Goal: Transaction & Acquisition: Book appointment/travel/reservation

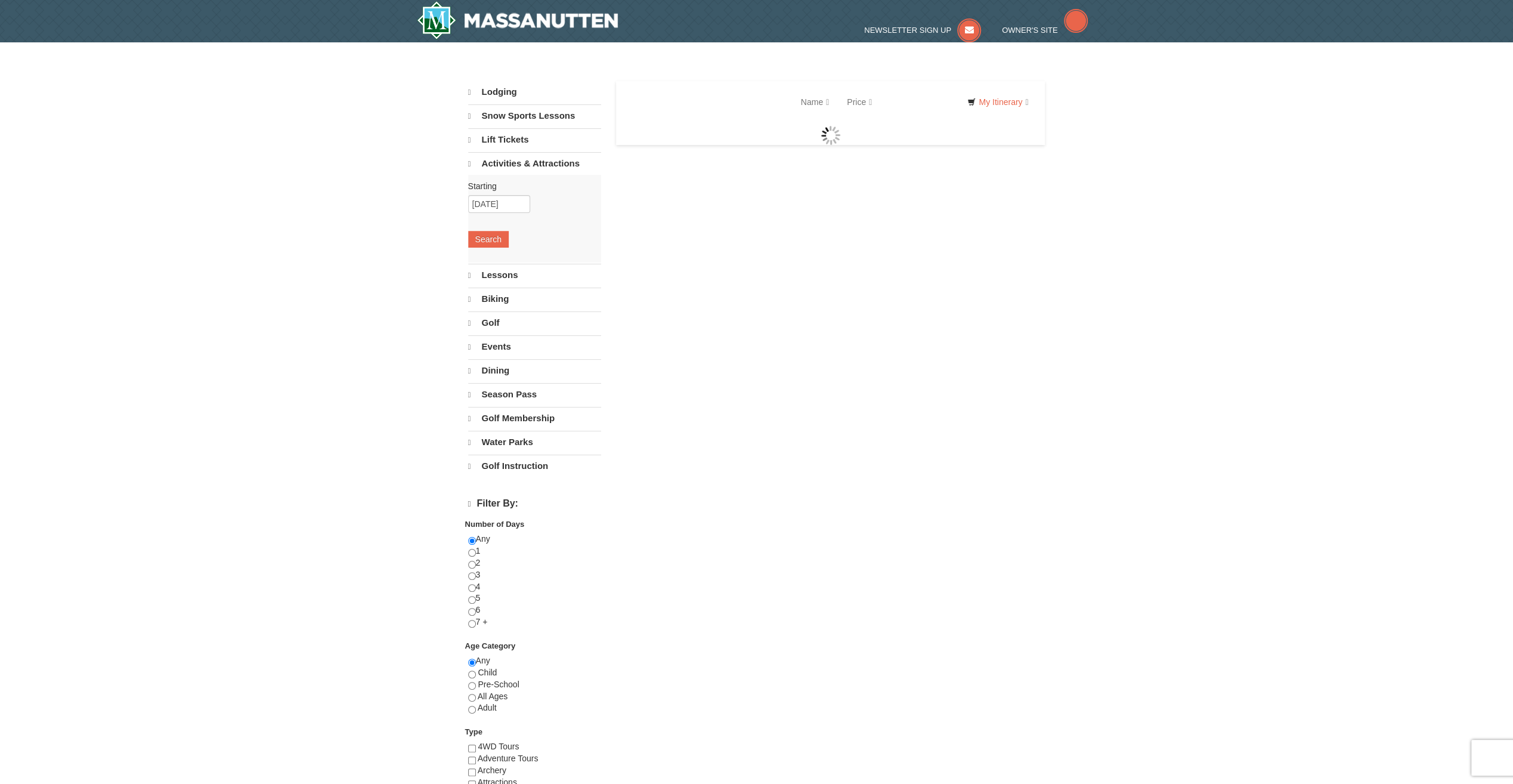
select select "10"
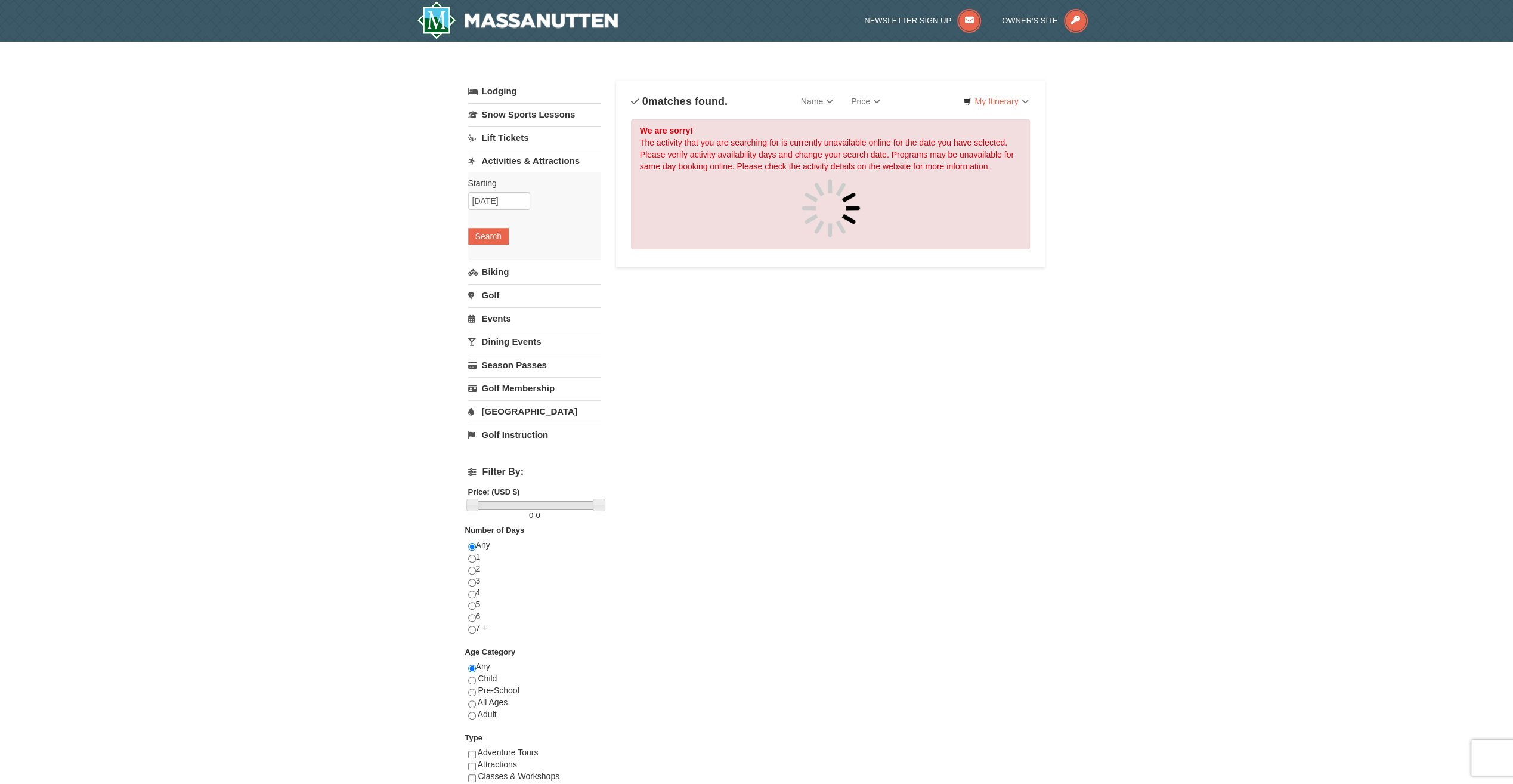
drag, startPoint x: 323, startPoint y: 182, endPoint x: 318, endPoint y: 177, distance: 7.1
click at [497, 200] on input "[DATE]" at bounding box center [499, 201] width 62 height 18
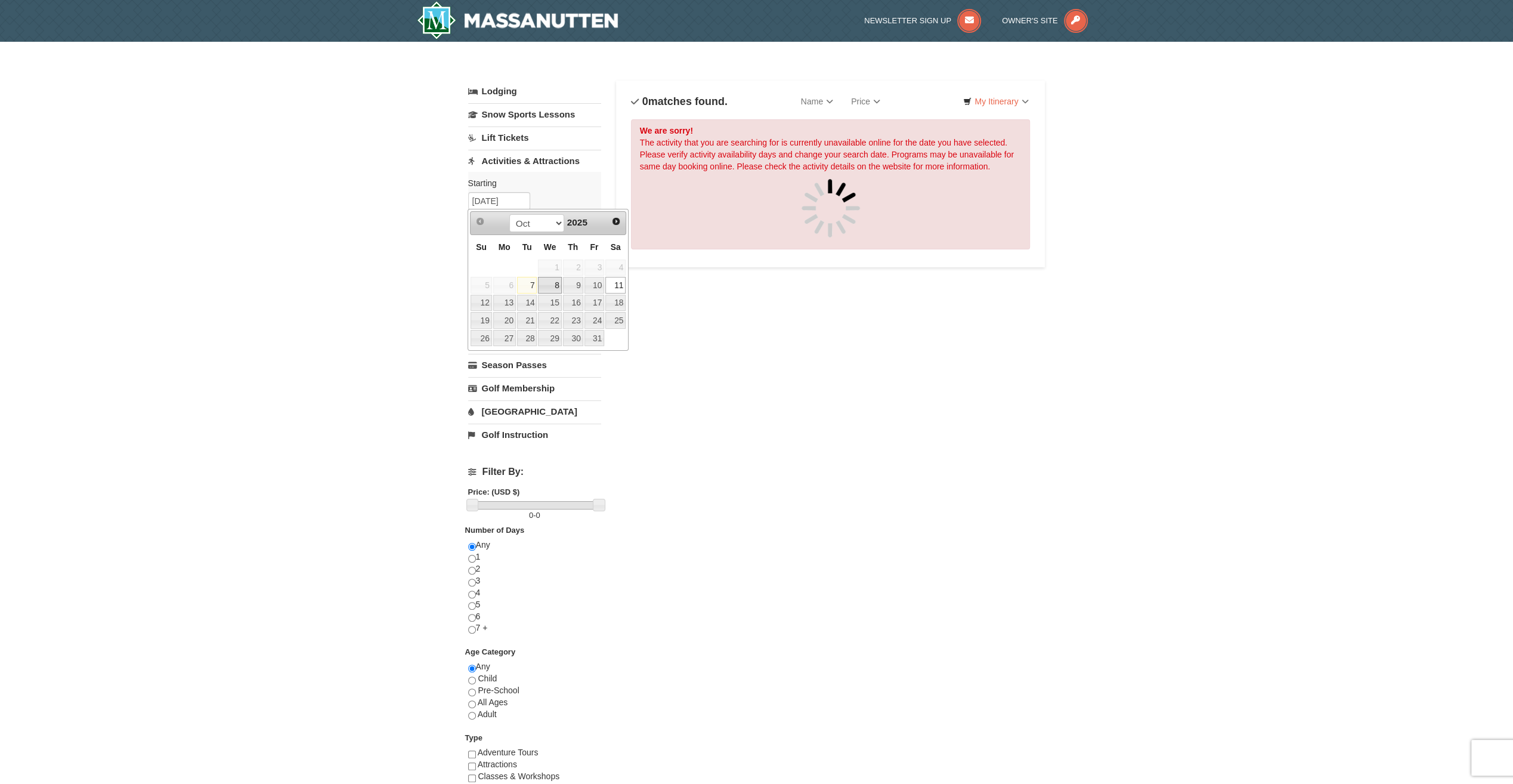
click at [558, 284] on link "8" at bounding box center [549, 285] width 23 height 16
type input "[DATE]"
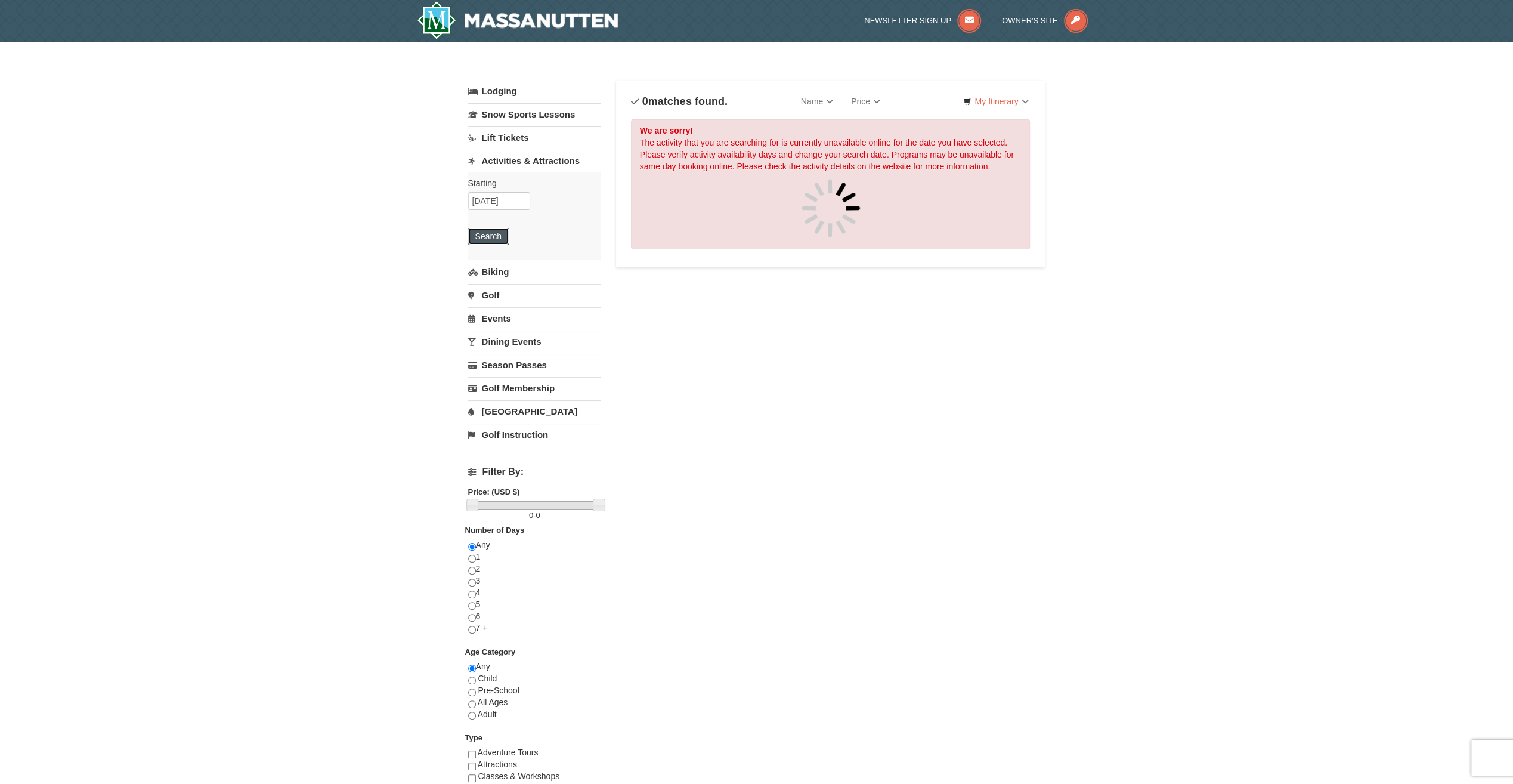
click at [489, 237] on button "Search" at bounding box center [489, 236] width 41 height 16
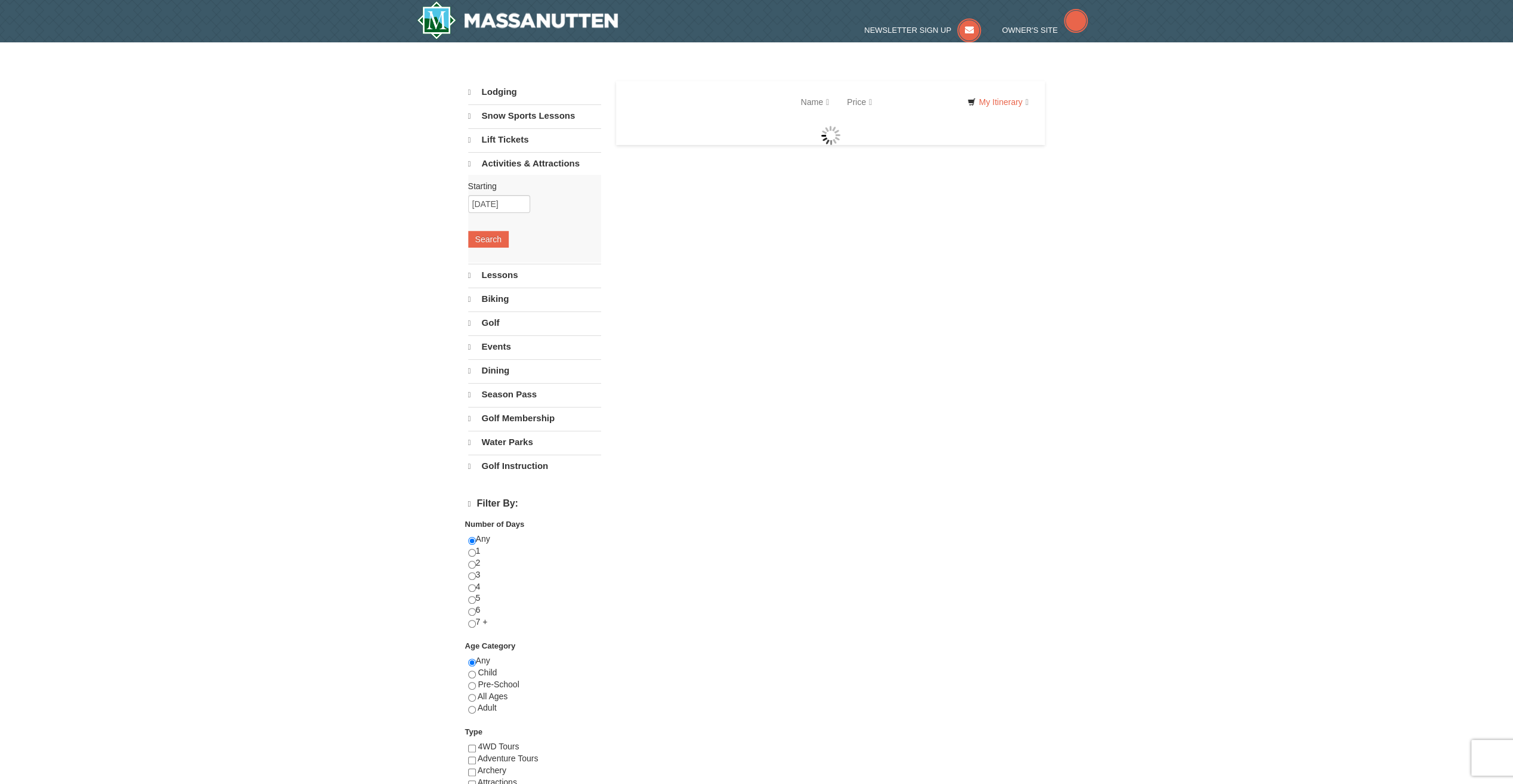
select select "10"
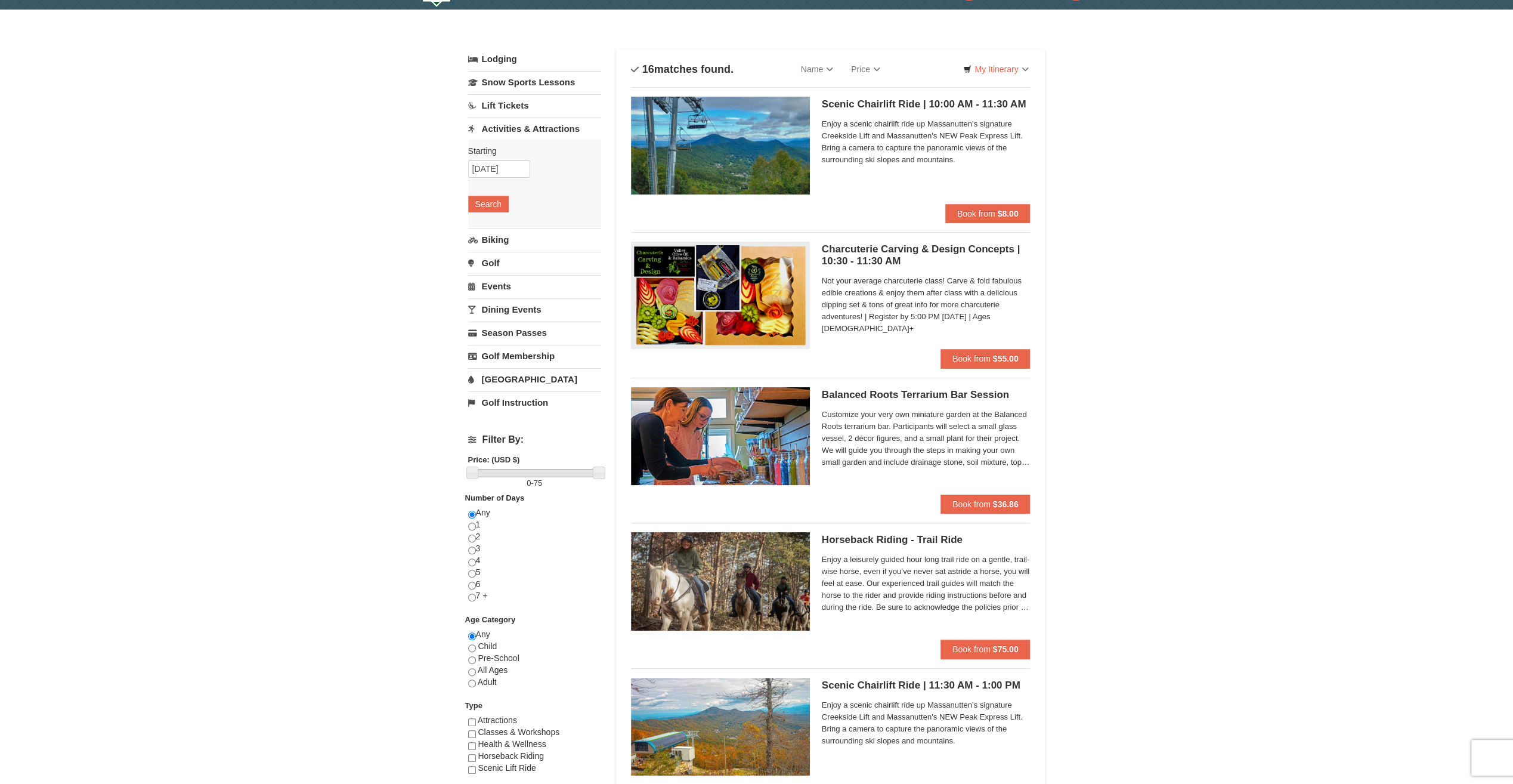
scroll to position [60, 0]
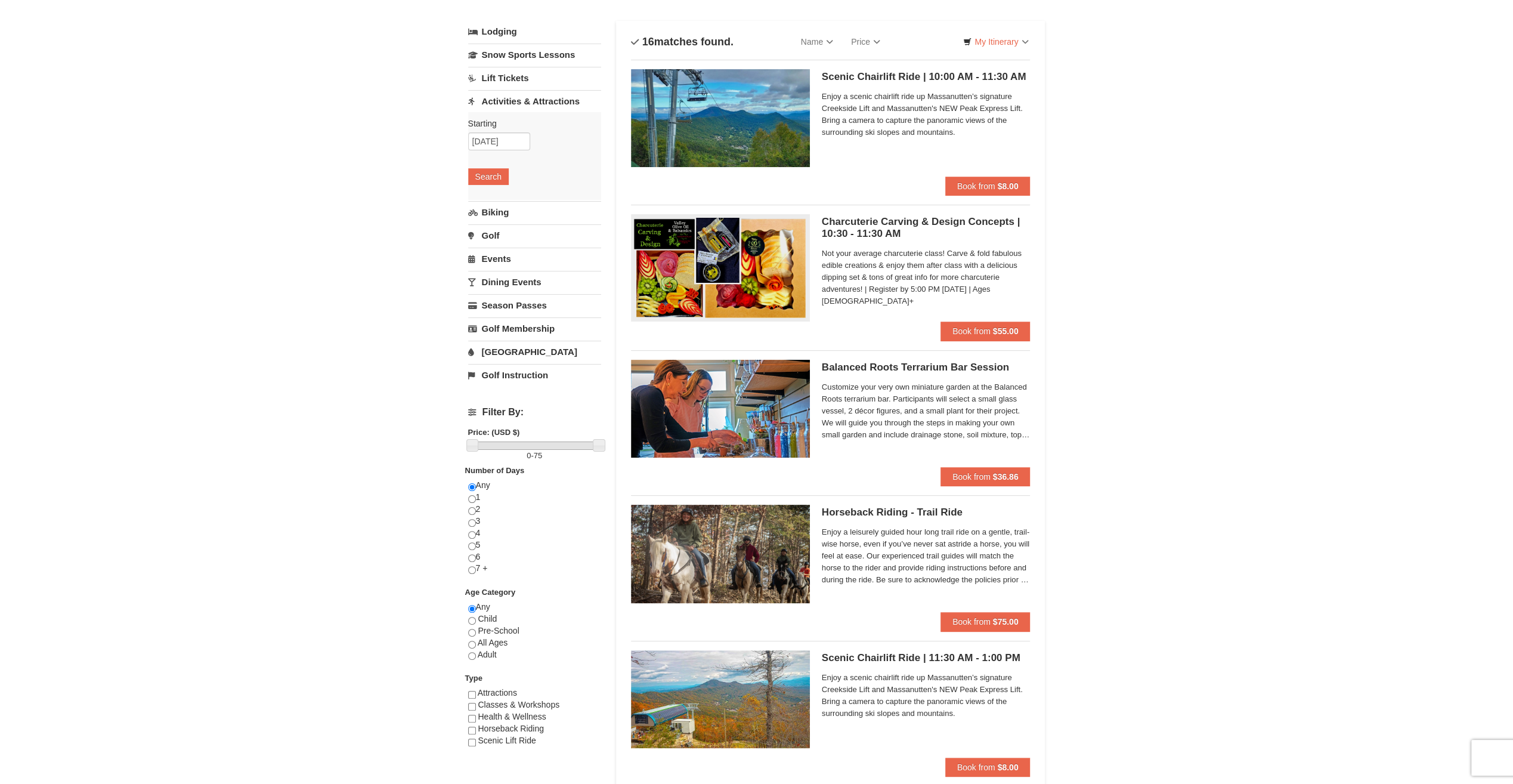
click at [738, 553] on img at bounding box center [719, 552] width 179 height 98
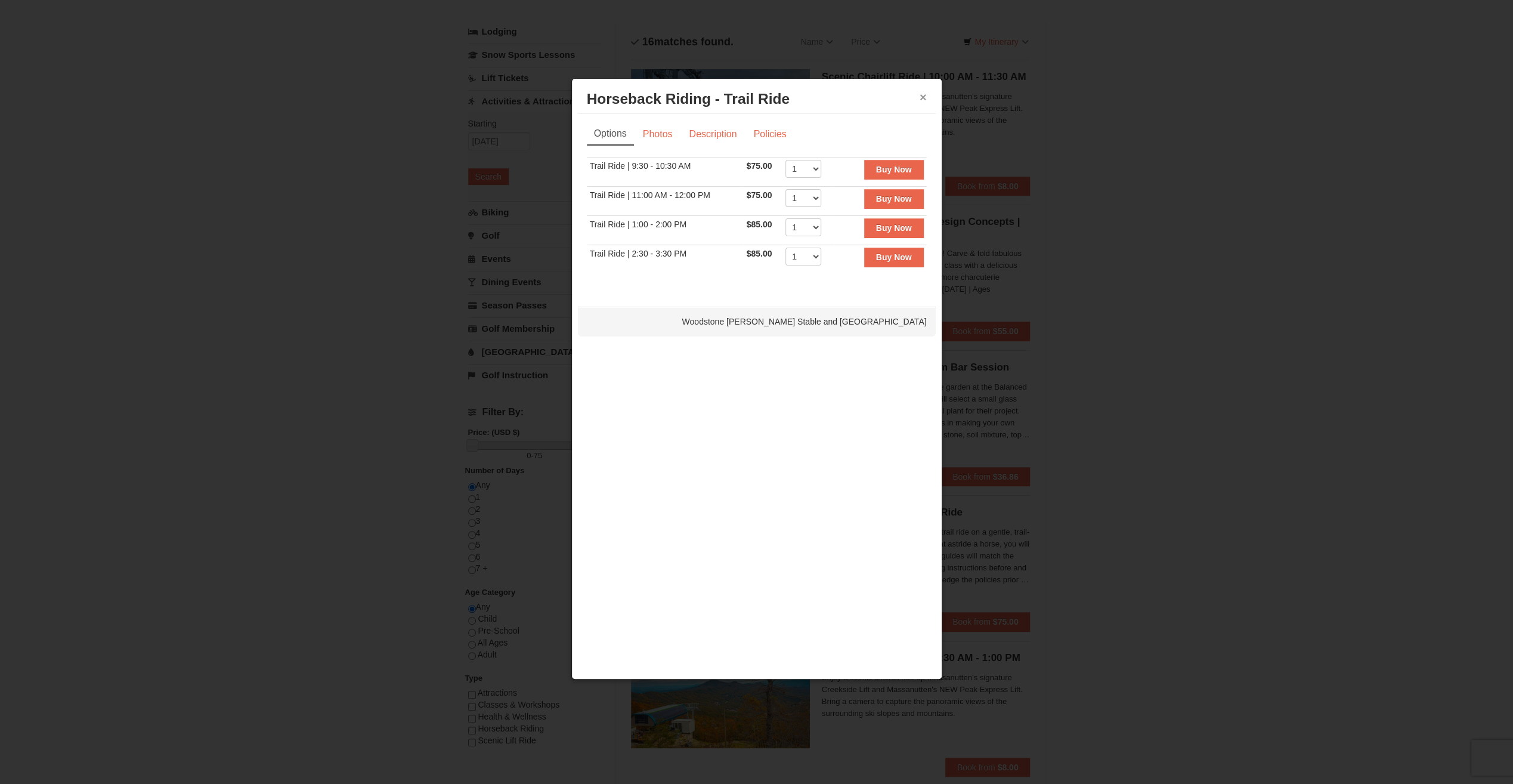
click at [924, 95] on button "×" at bounding box center [922, 97] width 7 height 12
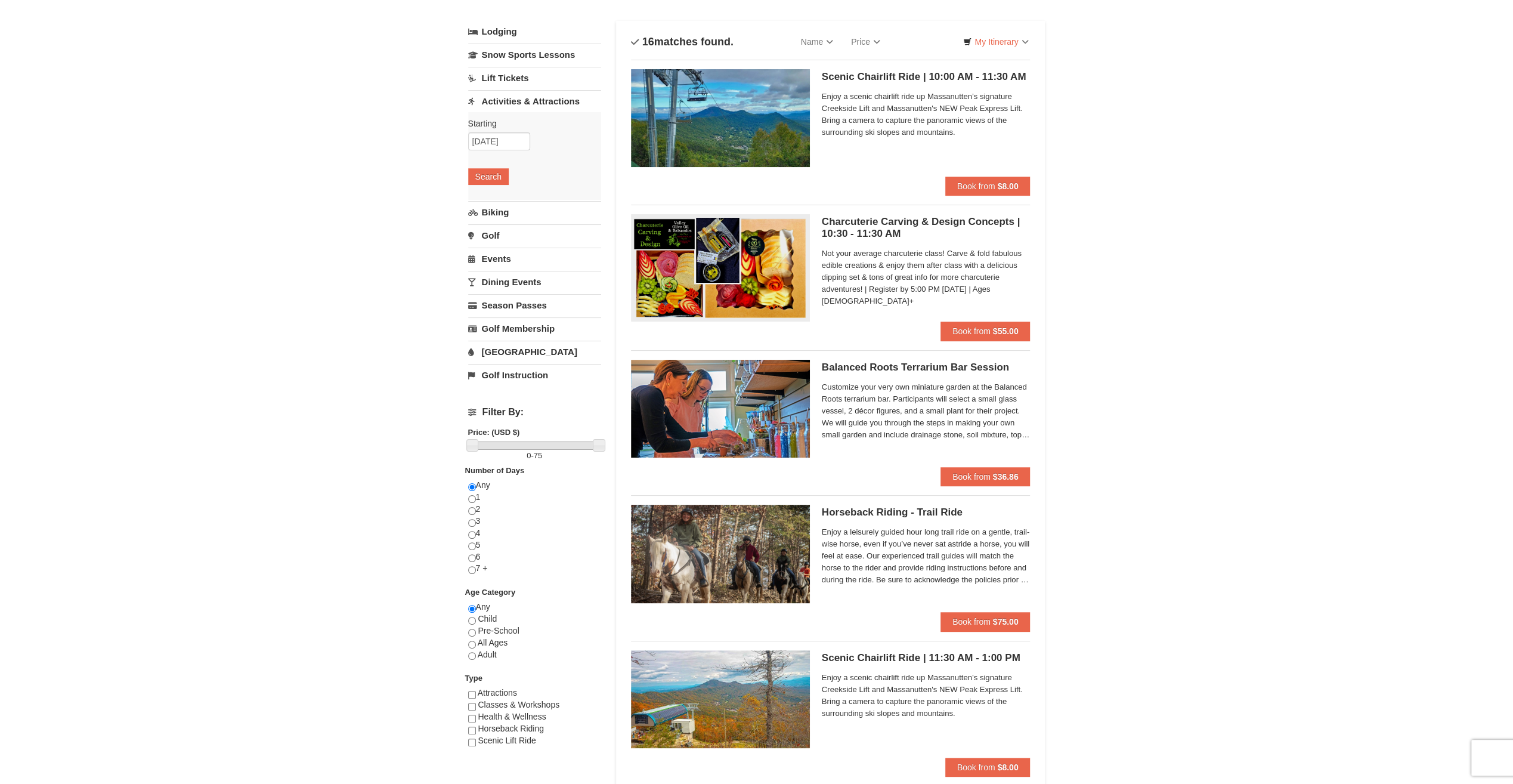
click at [676, 679] on img at bounding box center [719, 698] width 179 height 98
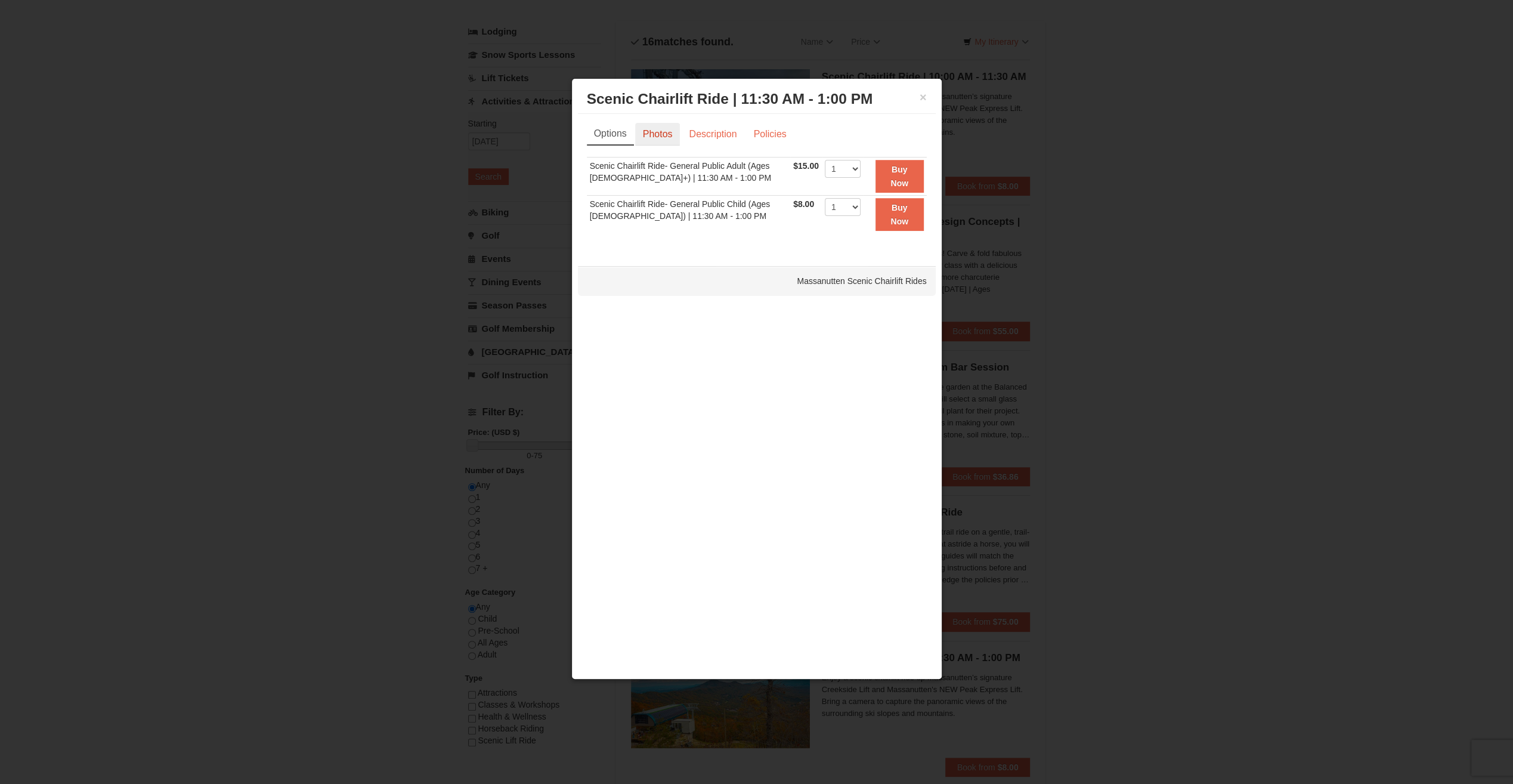
click at [678, 130] on link "Photos" at bounding box center [658, 133] width 45 height 22
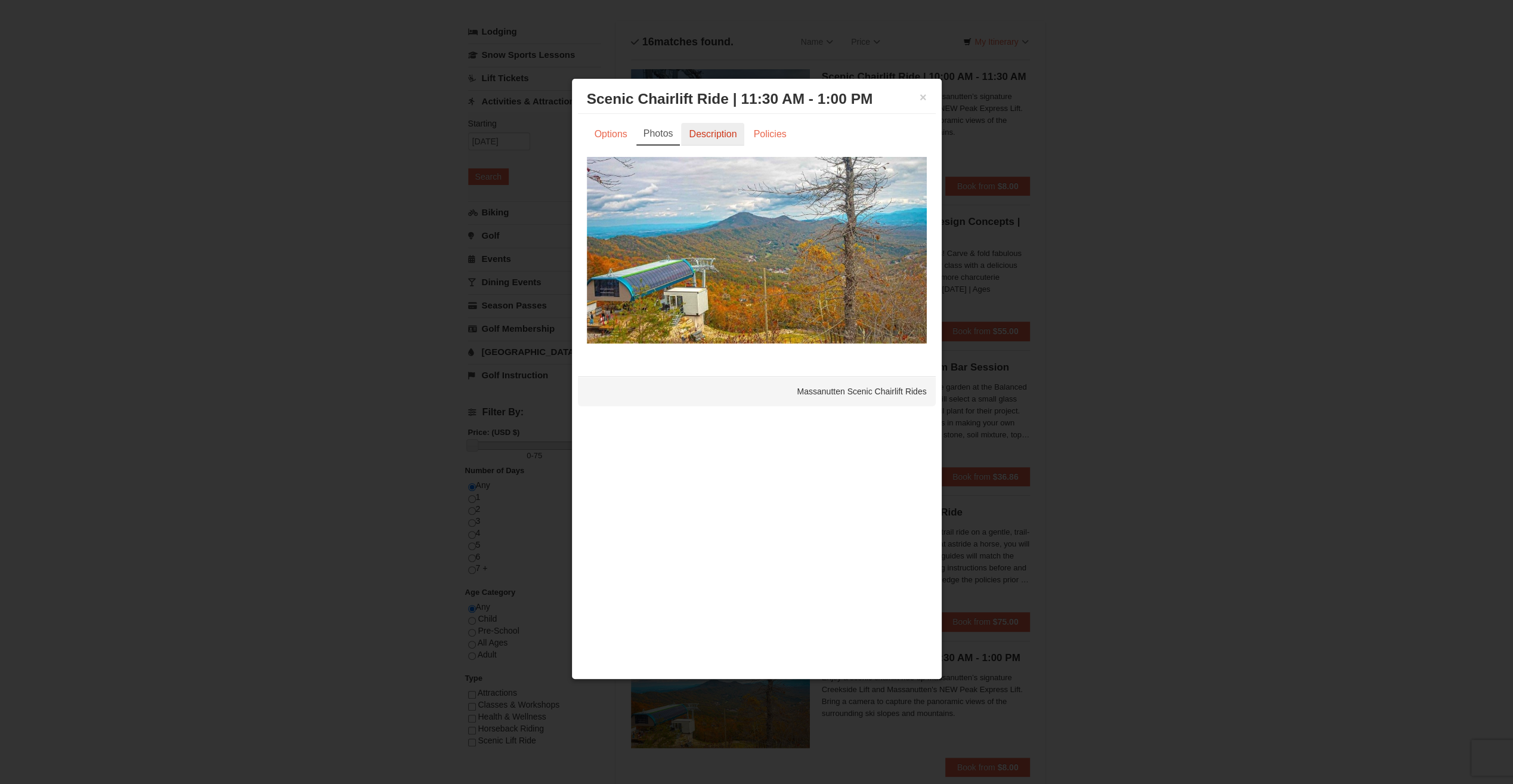
click at [711, 128] on link "Description" at bounding box center [712, 133] width 63 height 22
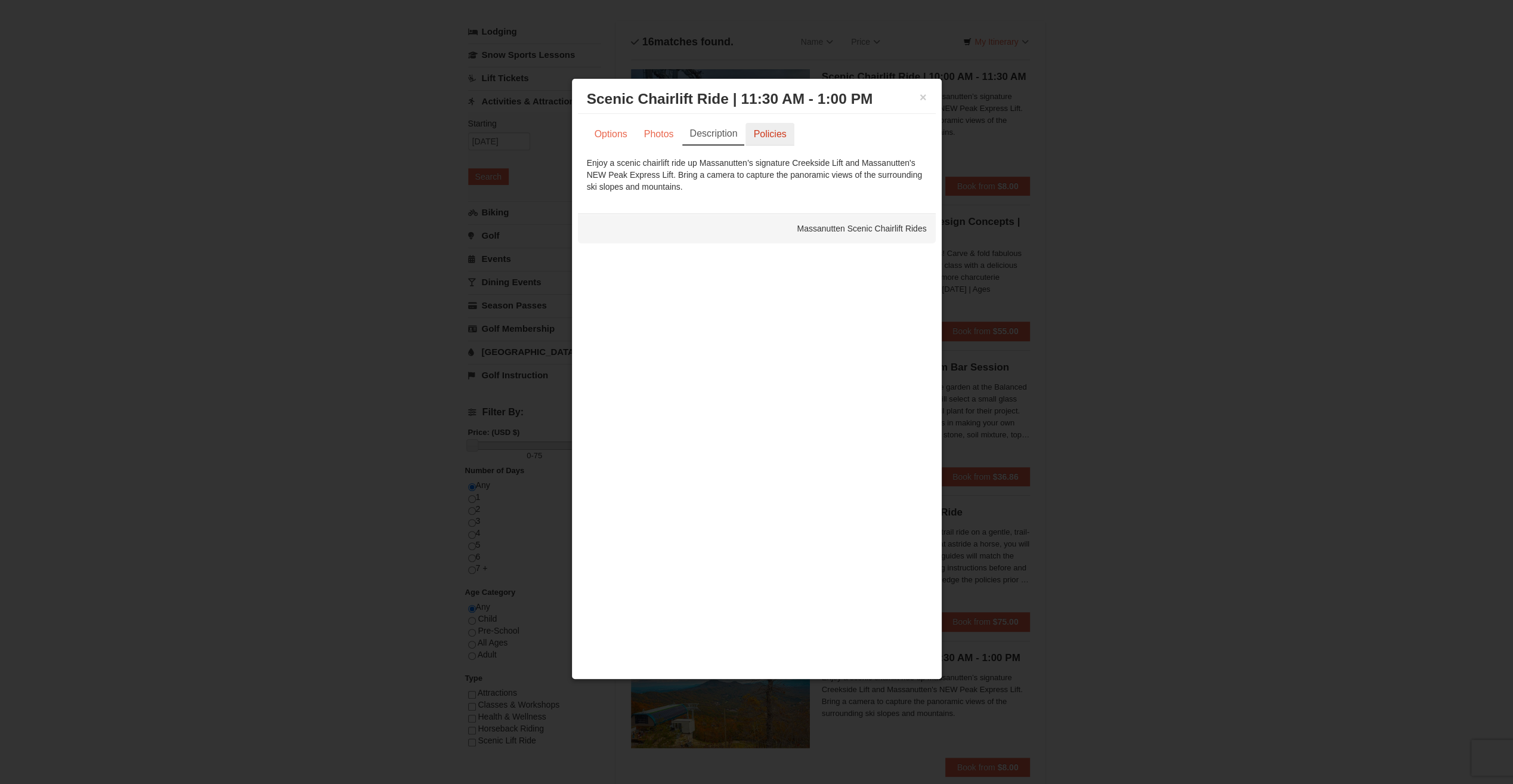
click at [764, 126] on link "Policies" at bounding box center [770, 133] width 48 height 22
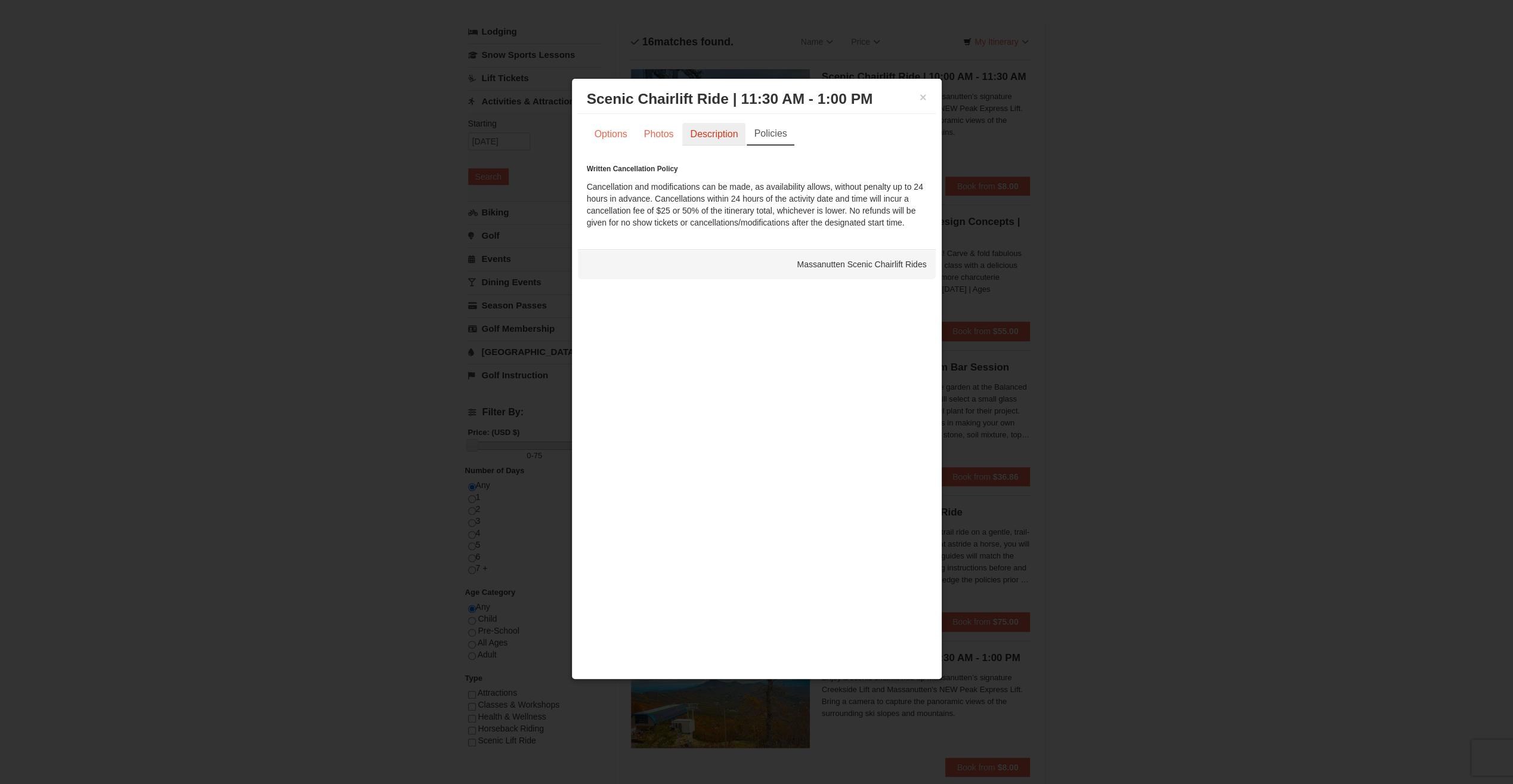
click at [711, 133] on link "Description" at bounding box center [714, 133] width 63 height 22
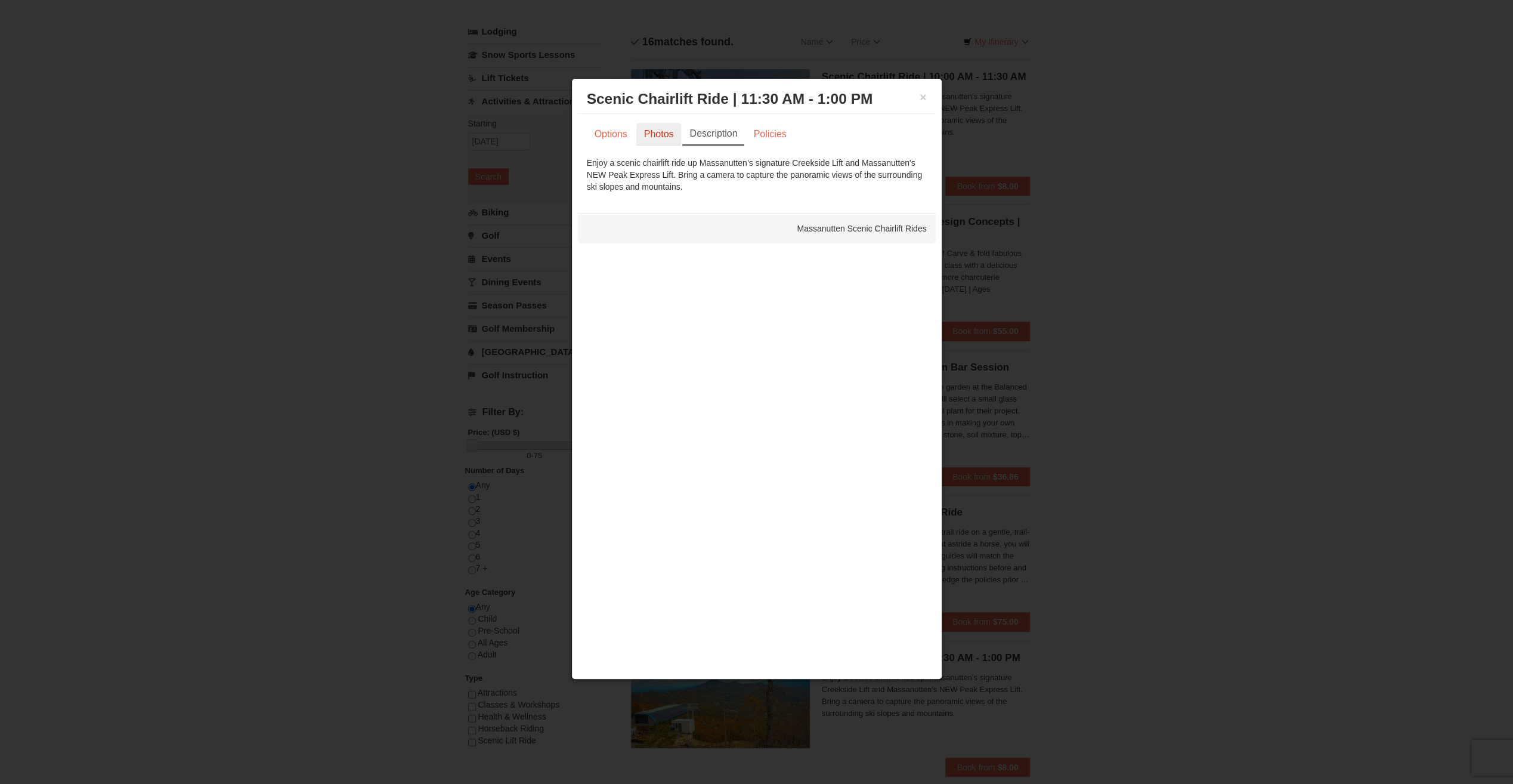
click at [662, 133] on link "Photos" at bounding box center [658, 133] width 45 height 22
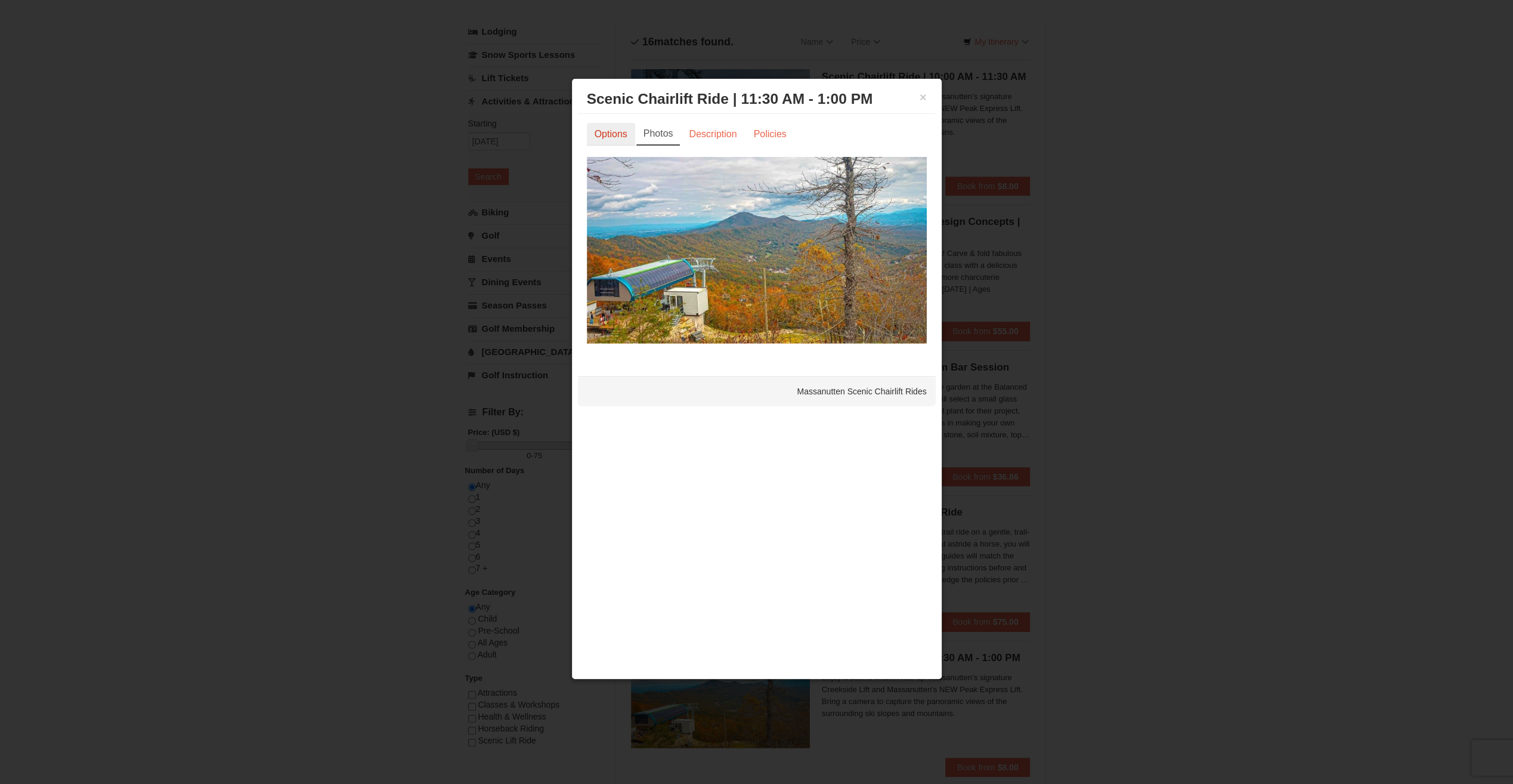
click at [623, 130] on link "Options" at bounding box center [611, 133] width 48 height 22
